Goal: Navigation & Orientation: Find specific page/section

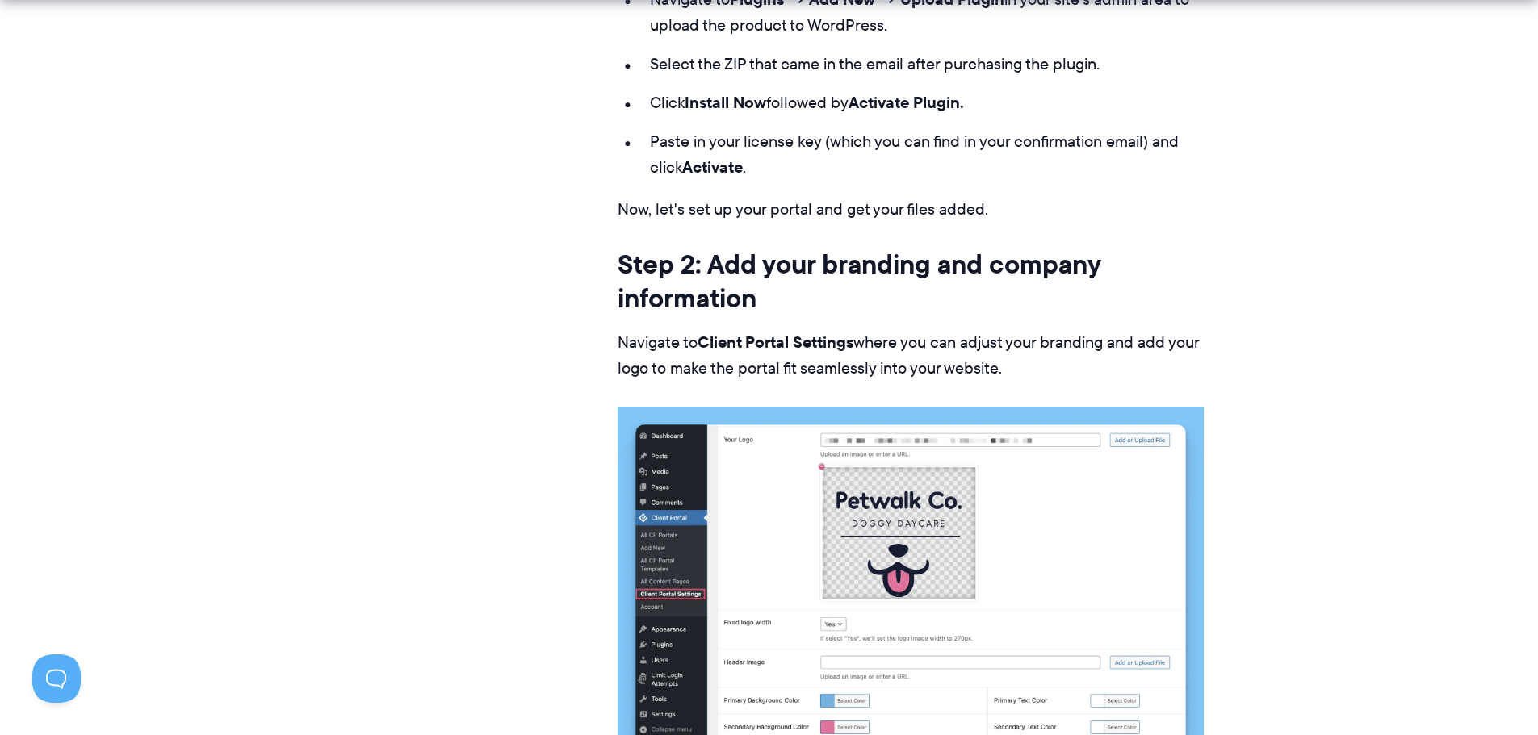
scroll to position [11380, 0]
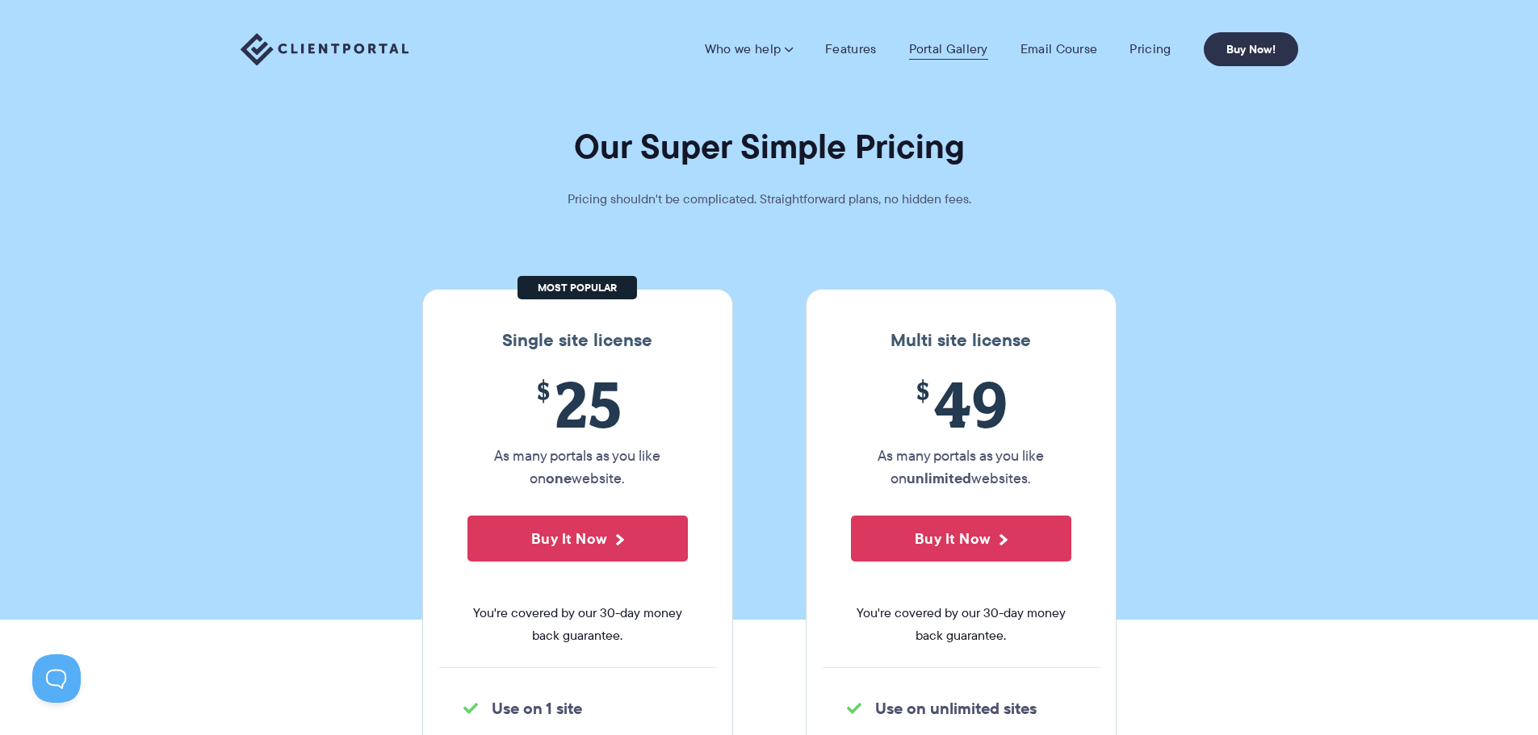
click at [932, 46] on link "Portal Gallery" at bounding box center [948, 49] width 79 height 16
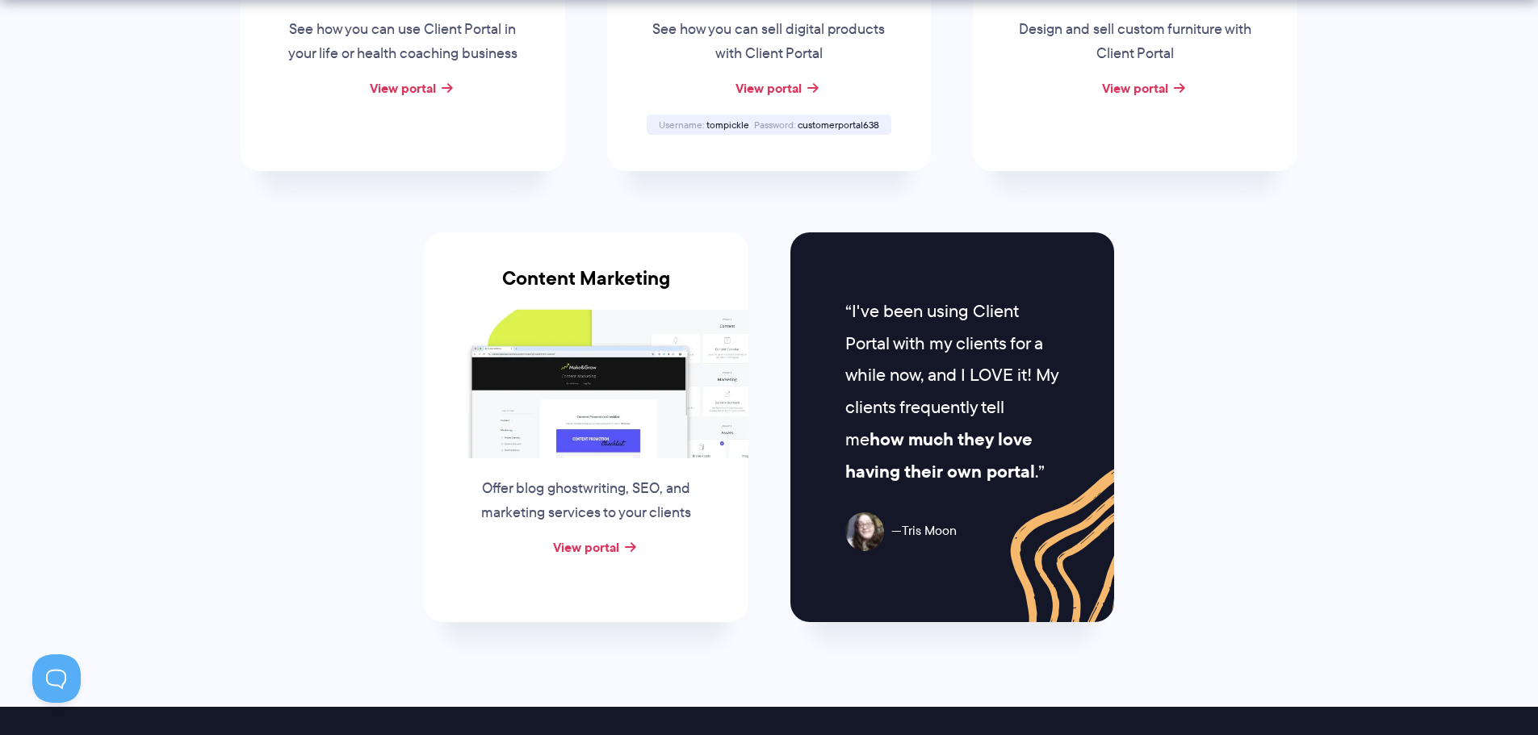
scroll to position [1614, 0]
